Goal: Transaction & Acquisition: Subscribe to service/newsletter

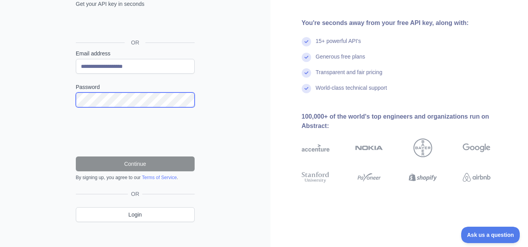
scroll to position [68, 0]
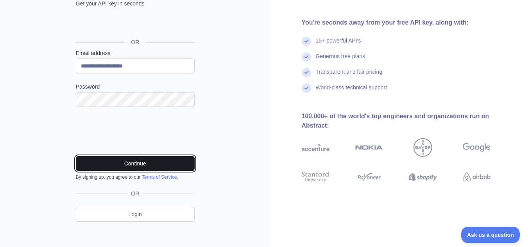
click at [131, 166] on button "Continue" at bounding box center [135, 163] width 119 height 15
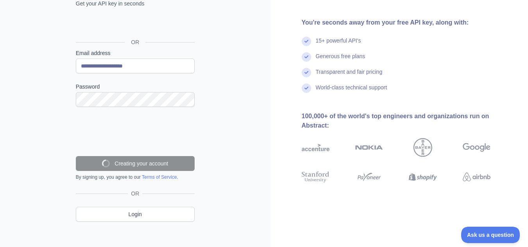
scroll to position [48, 0]
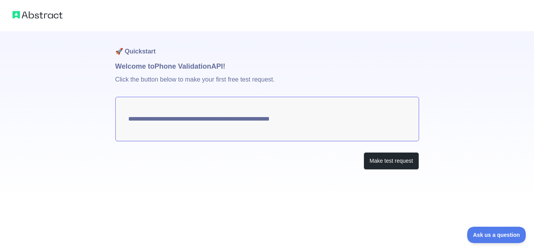
click at [186, 84] on p "Click the button below to make your first free test request." at bounding box center [267, 84] width 304 height 25
